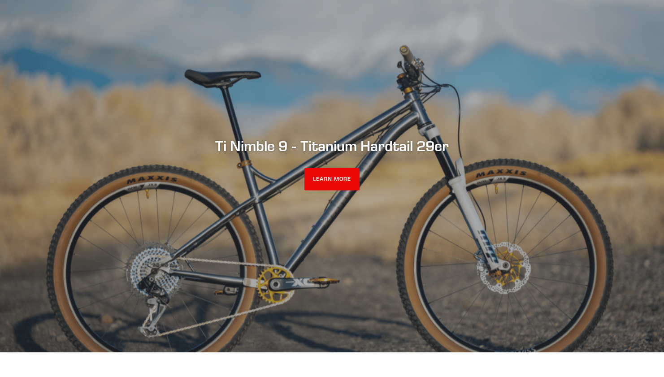
scroll to position [92, 0]
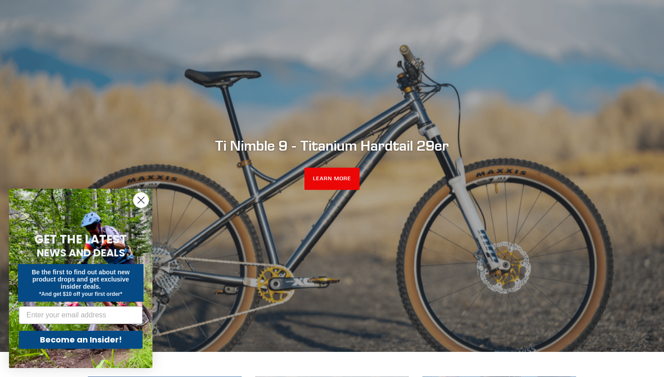
click at [141, 200] on icon "Close dialog" at bounding box center [141, 200] width 6 height 6
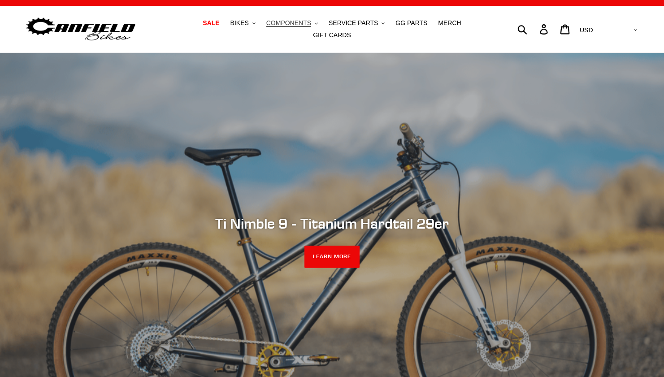
scroll to position [0, 0]
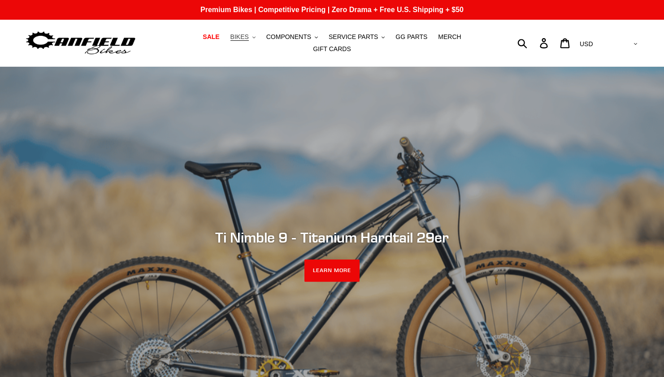
click at [230, 42] on button "BIKES .cls-1{fill:#231f20}" at bounding box center [243, 37] width 34 height 12
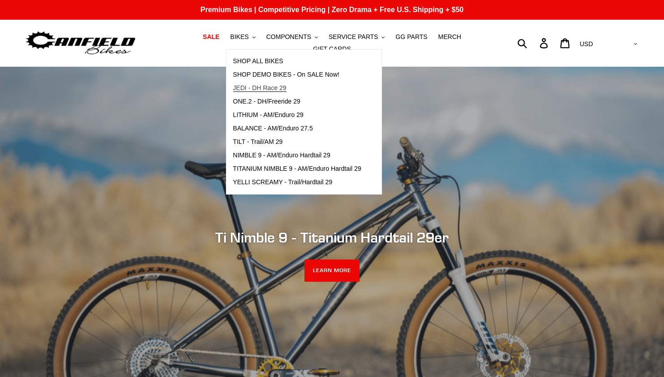
click at [244, 92] on span "JEDI - DH Race 29" at bounding box center [259, 88] width 53 height 8
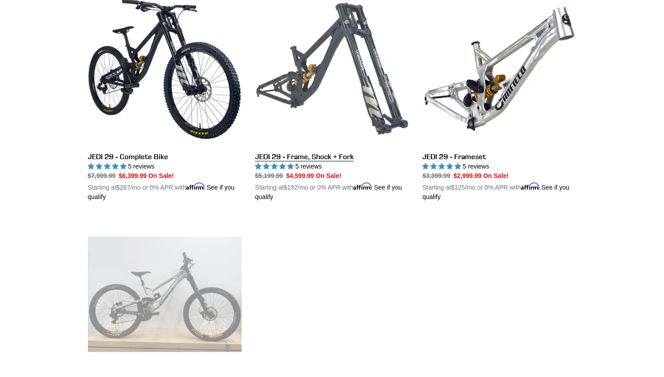
scroll to position [223, 0]
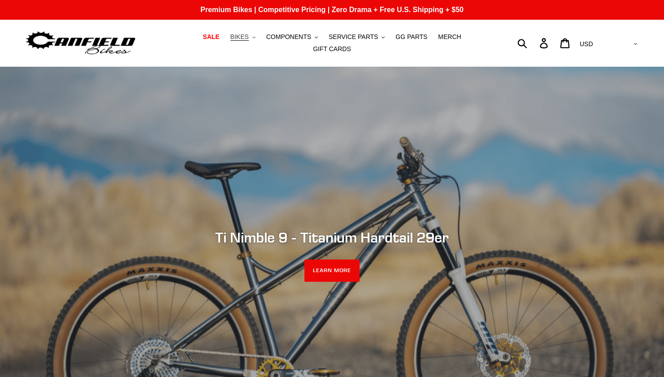
click at [231, 40] on span "BIKES" at bounding box center [240, 37] width 18 height 8
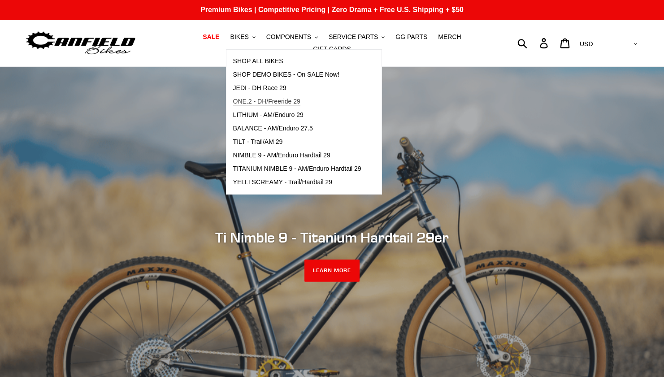
click at [251, 105] on span "ONE.2 - DH/Freeride 29" at bounding box center [266, 102] width 67 height 8
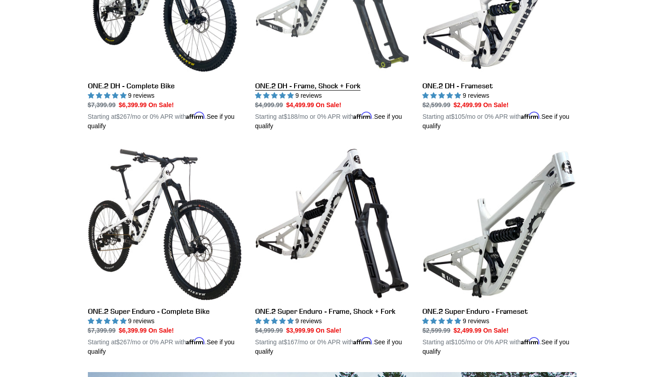
scroll to position [365, 0]
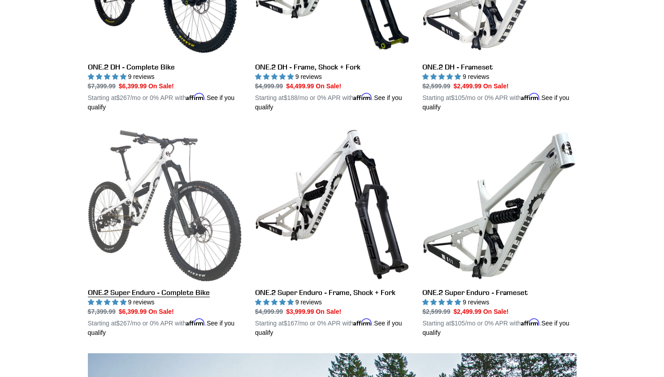
click at [158, 159] on link "ONE.2 Super Enduro - Complete Bike" at bounding box center [165, 233] width 154 height 210
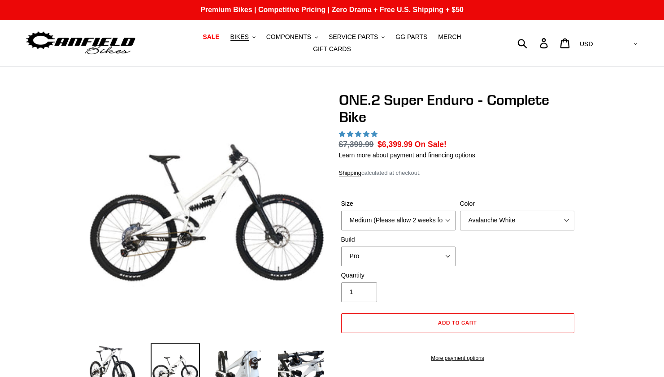
select select "highest-rating"
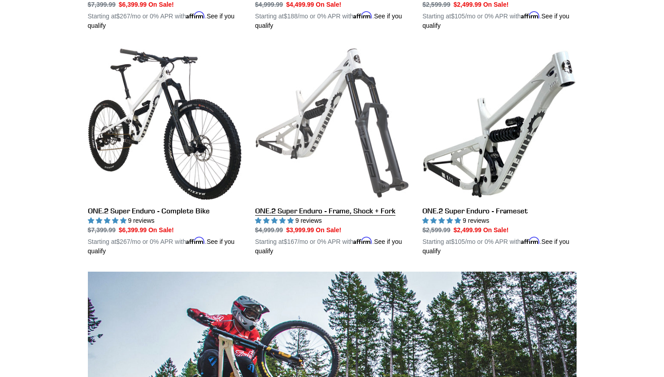
scroll to position [446, 0]
